Goal: Information Seeking & Learning: Find specific fact

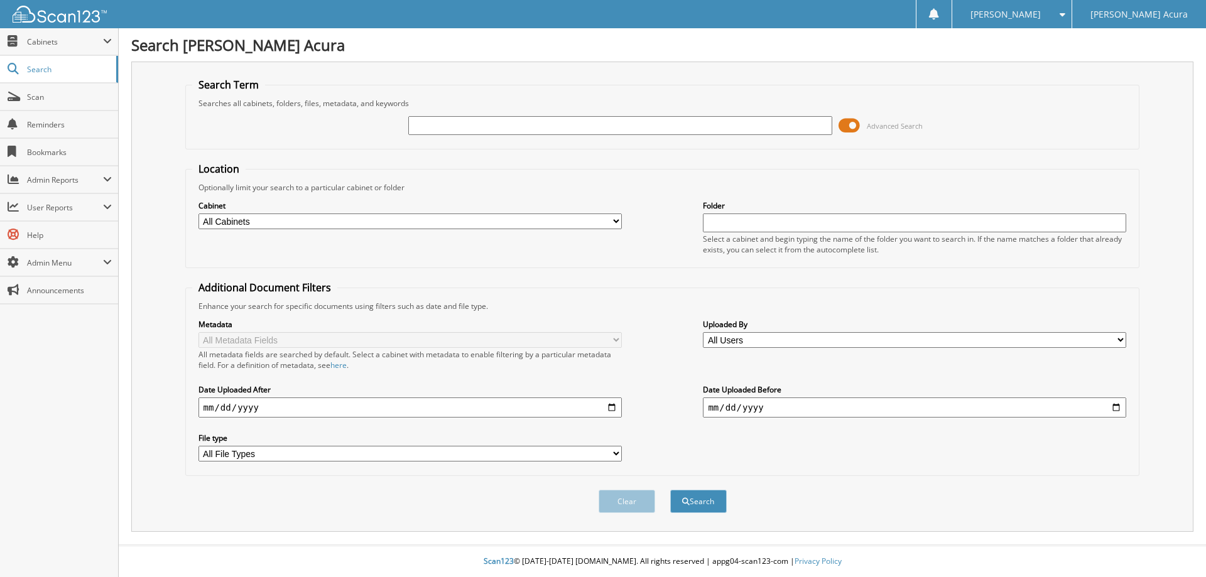
click at [467, 128] on input "text" at bounding box center [619, 125] width 423 height 19
type input "63907"
click at [670, 490] on button "Search" at bounding box center [698, 501] width 57 height 23
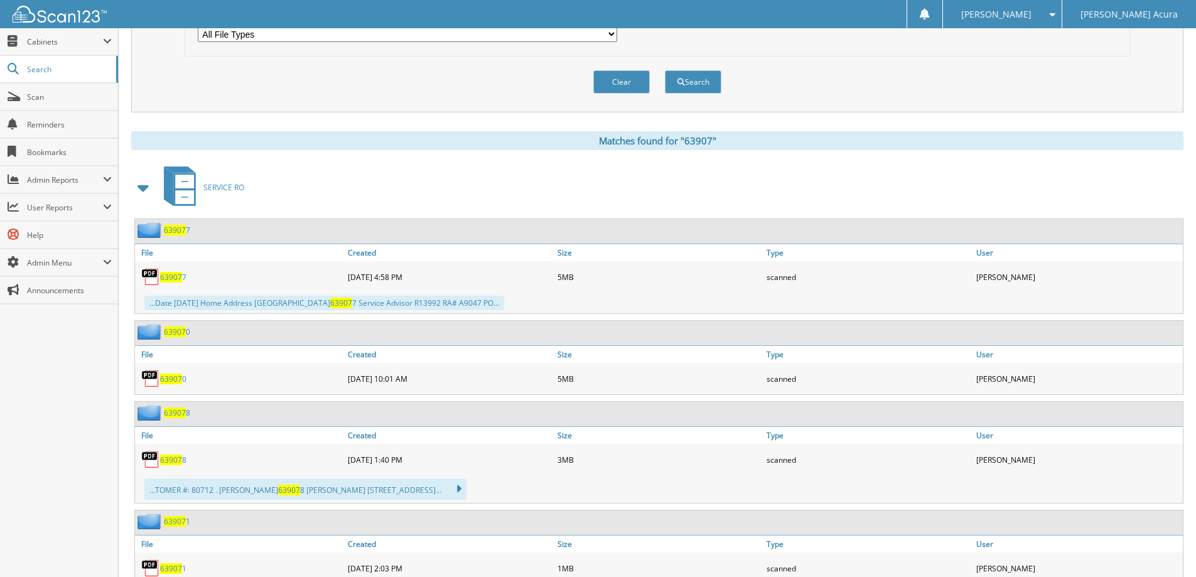
scroll to position [502, 0]
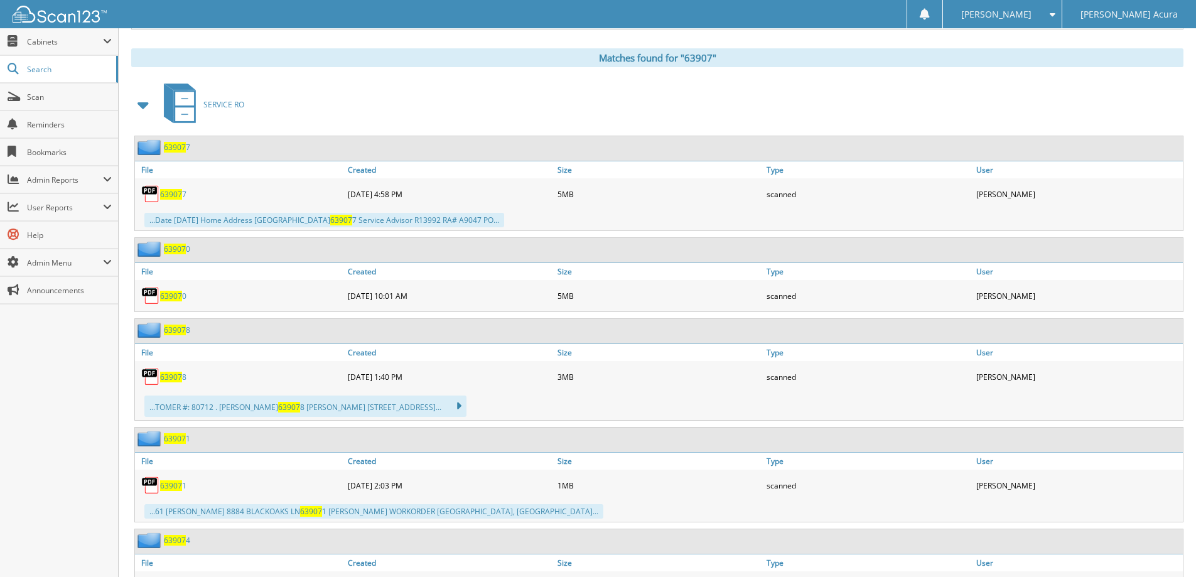
click at [144, 107] on span at bounding box center [144, 105] width 18 height 23
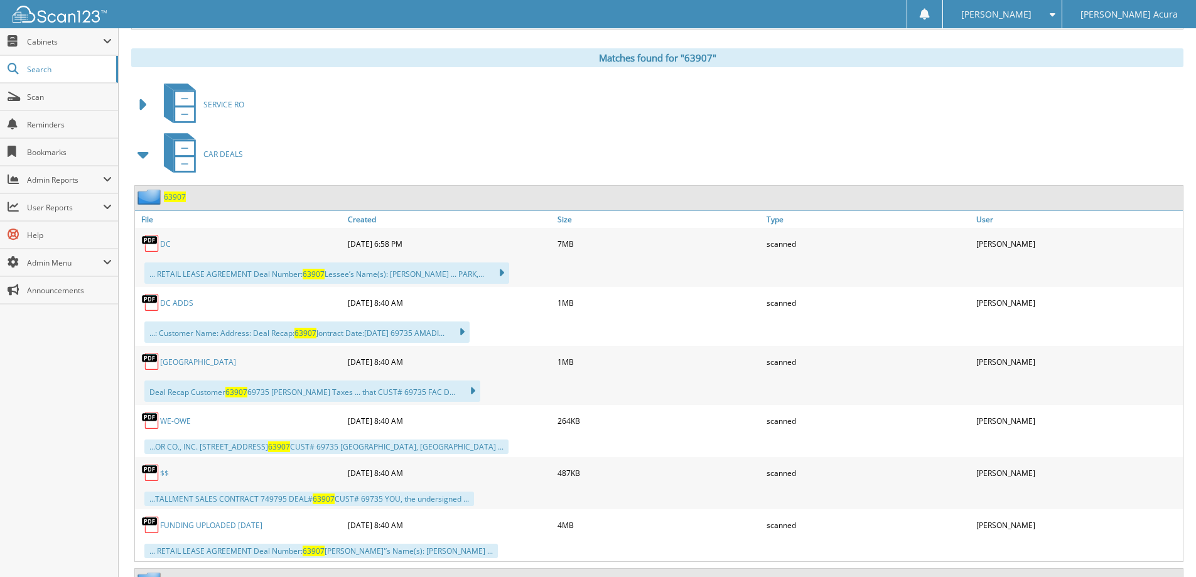
click at [178, 195] on span "63907" at bounding box center [175, 197] width 22 height 11
